Goal: Transaction & Acquisition: Download file/media

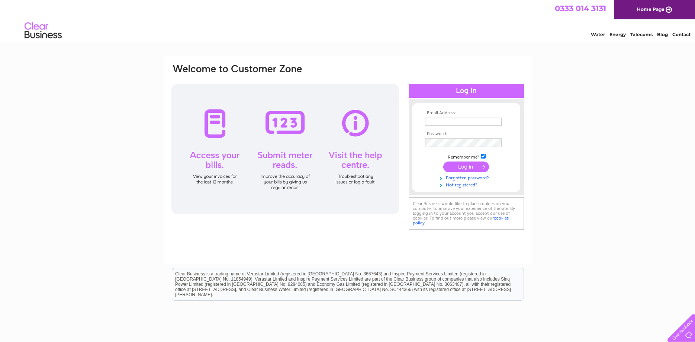
click at [458, 123] on input "text" at bounding box center [463, 122] width 77 height 8
type input "jennifer@shadowblinds.co.uk"
click at [458, 169] on input "submit" at bounding box center [467, 167] width 46 height 10
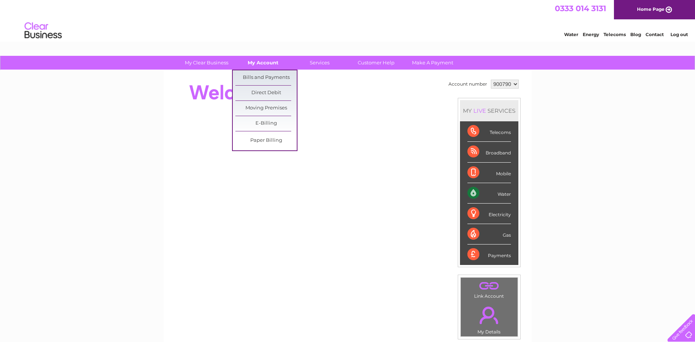
click at [262, 60] on link "My Account" at bounding box center [263, 63] width 61 height 14
click at [267, 75] on link "Bills and Payments" at bounding box center [266, 77] width 61 height 15
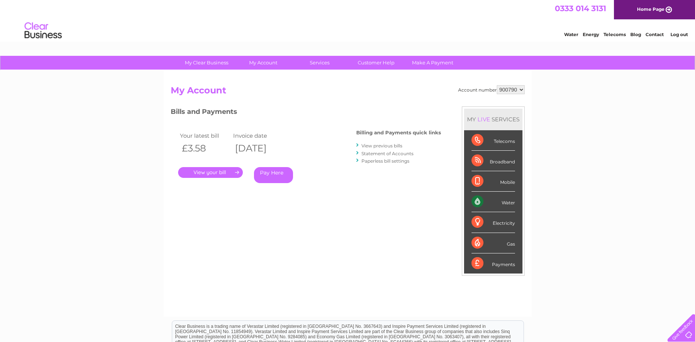
click at [378, 148] on link "View previous bills" at bounding box center [382, 146] width 41 height 6
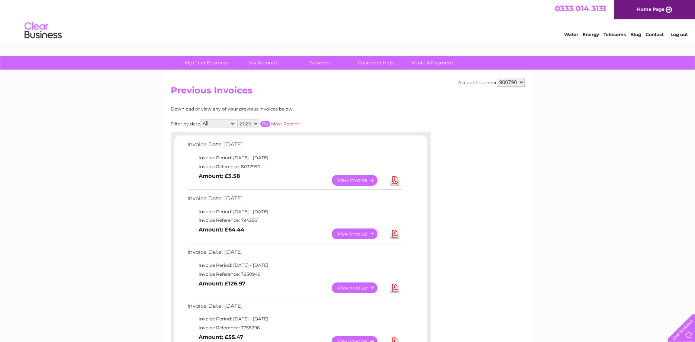
click at [352, 231] on link "View" at bounding box center [359, 233] width 55 height 11
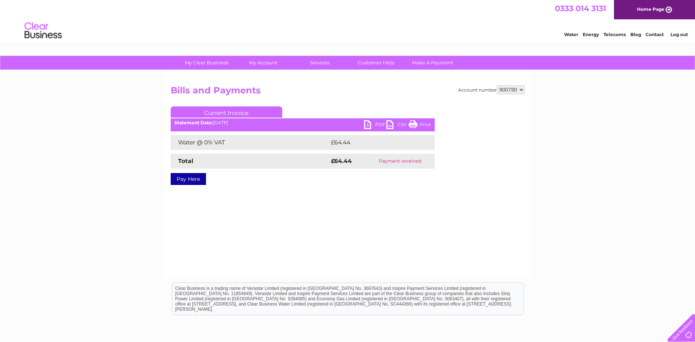
click at [382, 122] on link "PDF" at bounding box center [375, 125] width 22 height 11
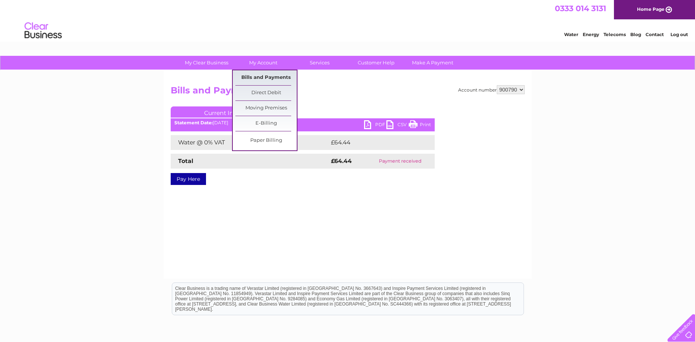
click at [272, 77] on link "Bills and Payments" at bounding box center [266, 77] width 61 height 15
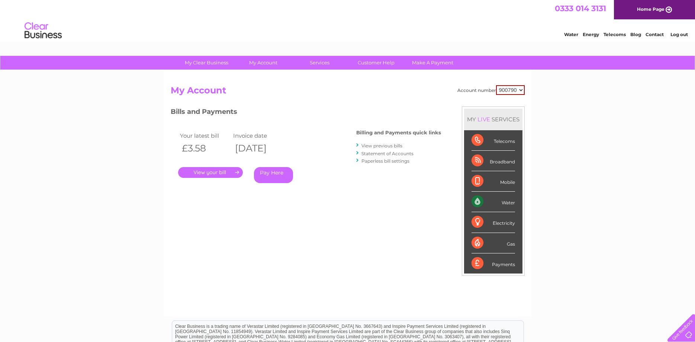
click at [200, 173] on link "." at bounding box center [210, 172] width 65 height 11
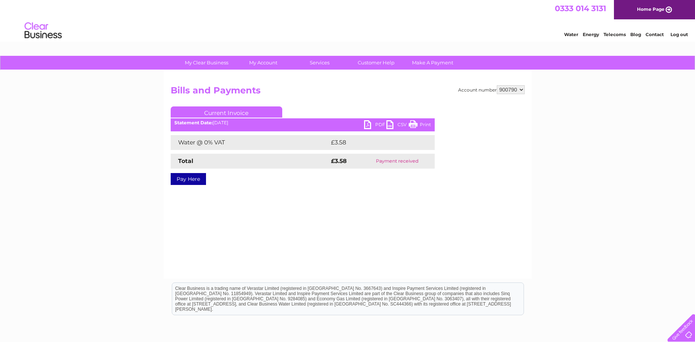
click at [377, 122] on link "PDF" at bounding box center [375, 125] width 22 height 11
click at [497, 85] on select "900790 900791 992141" at bounding box center [511, 89] width 28 height 9
select select "900791"
click option "900791" at bounding box center [0, 0] width 0 height 0
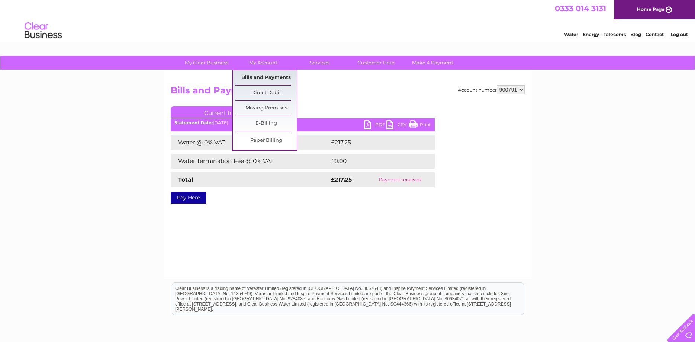
click at [261, 75] on link "Bills and Payments" at bounding box center [266, 77] width 61 height 15
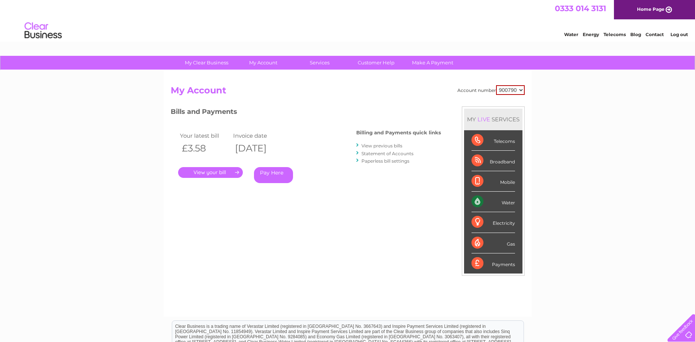
select select "992141"
click option "992141" at bounding box center [0, 0] width 0 height 0
click at [203, 173] on link "." at bounding box center [210, 172] width 65 height 11
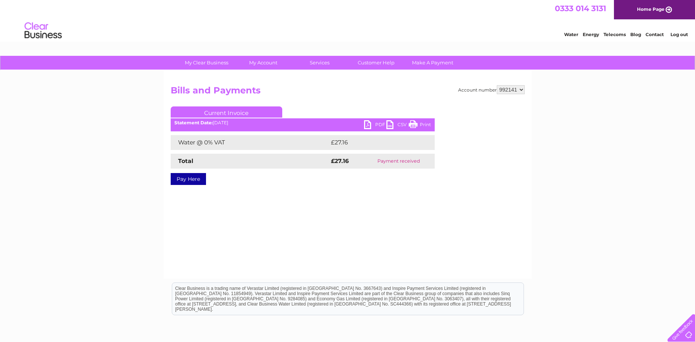
click at [379, 124] on link "PDF" at bounding box center [375, 125] width 22 height 11
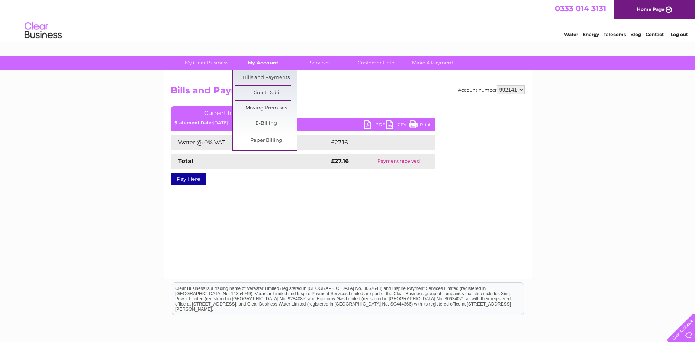
click at [268, 61] on link "My Account" at bounding box center [263, 63] width 61 height 14
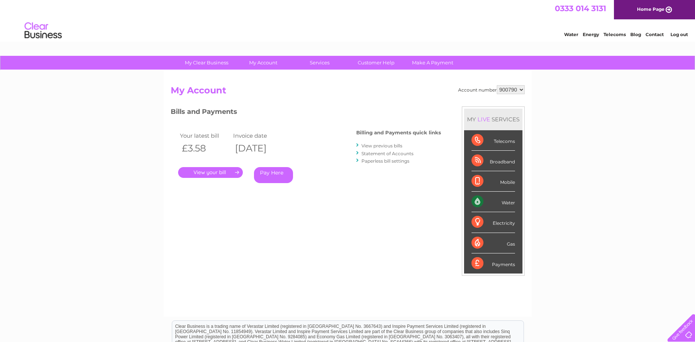
click at [497, 85] on select "900790 900791 992141" at bounding box center [511, 89] width 28 height 9
select select "992141"
click option "992141" at bounding box center [0, 0] width 0 height 0
click at [368, 145] on link "View previous bills" at bounding box center [382, 146] width 41 height 6
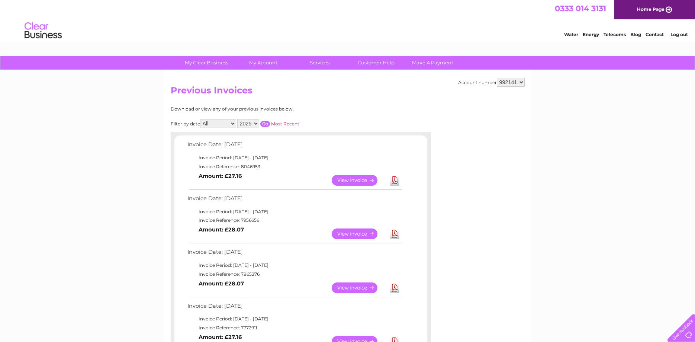
click at [497, 78] on select "900790 900791 992141" at bounding box center [511, 82] width 28 height 9
select select "900791"
click option "900791" at bounding box center [0, 0] width 0 height 0
click at [497, 78] on select "900790 900791 992141" at bounding box center [511, 82] width 28 height 9
select select "900790"
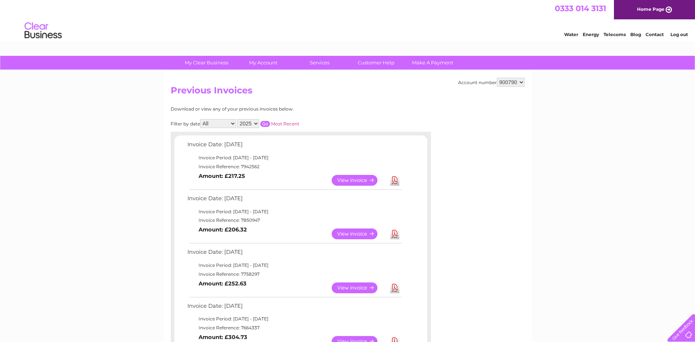
click option "900790" at bounding box center [0, 0] width 0 height 0
click at [395, 182] on link "Download" at bounding box center [394, 180] width 9 height 11
